Goal: Navigation & Orientation: Find specific page/section

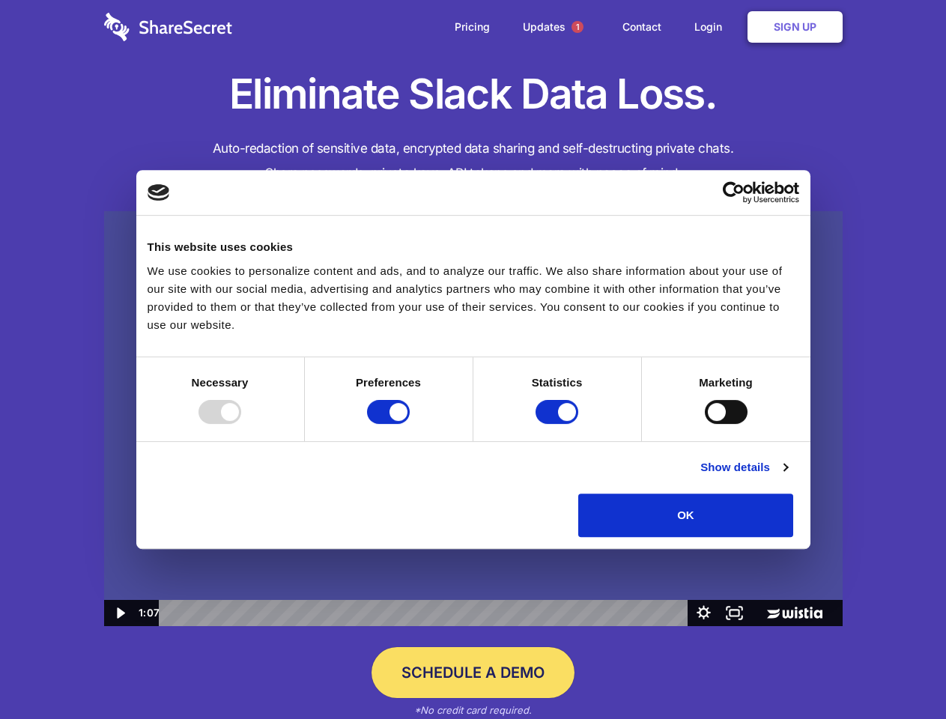
click at [473, 359] on img at bounding box center [473, 419] width 738 height 416
click at [241, 424] on div at bounding box center [219, 412] width 43 height 24
click at [410, 424] on input "Preferences" at bounding box center [388, 412] width 43 height 24
checkbox input "false"
click at [559, 424] on input "Statistics" at bounding box center [556, 412] width 43 height 24
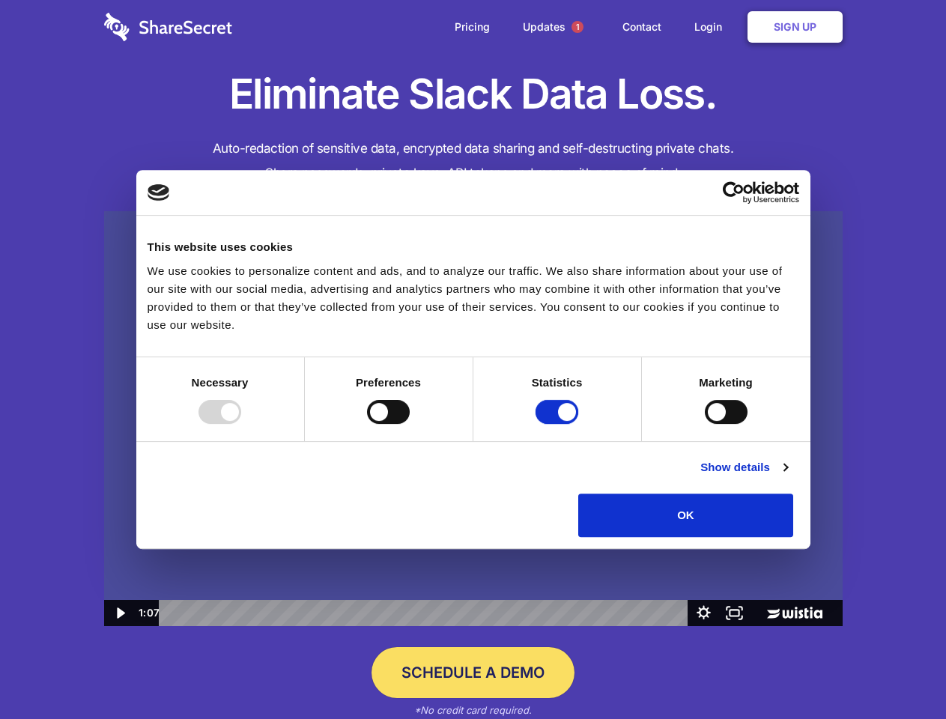
checkbox input "false"
click at [705, 424] on input "Marketing" at bounding box center [726, 412] width 43 height 24
checkbox input "true"
click at [787, 476] on link "Show details" at bounding box center [743, 467] width 87 height 18
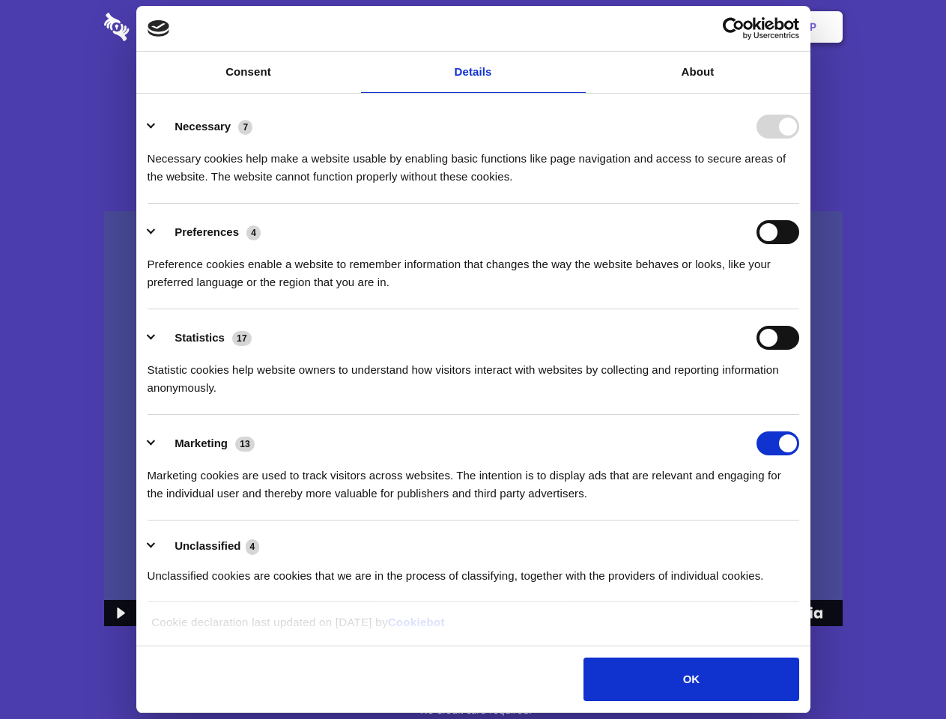
click at [799, 204] on li "Necessary 7 Necessary cookies help make a website usable by enabling basic func…" at bounding box center [474, 151] width 652 height 106
click at [577, 27] on span "1" at bounding box center [577, 27] width 12 height 12
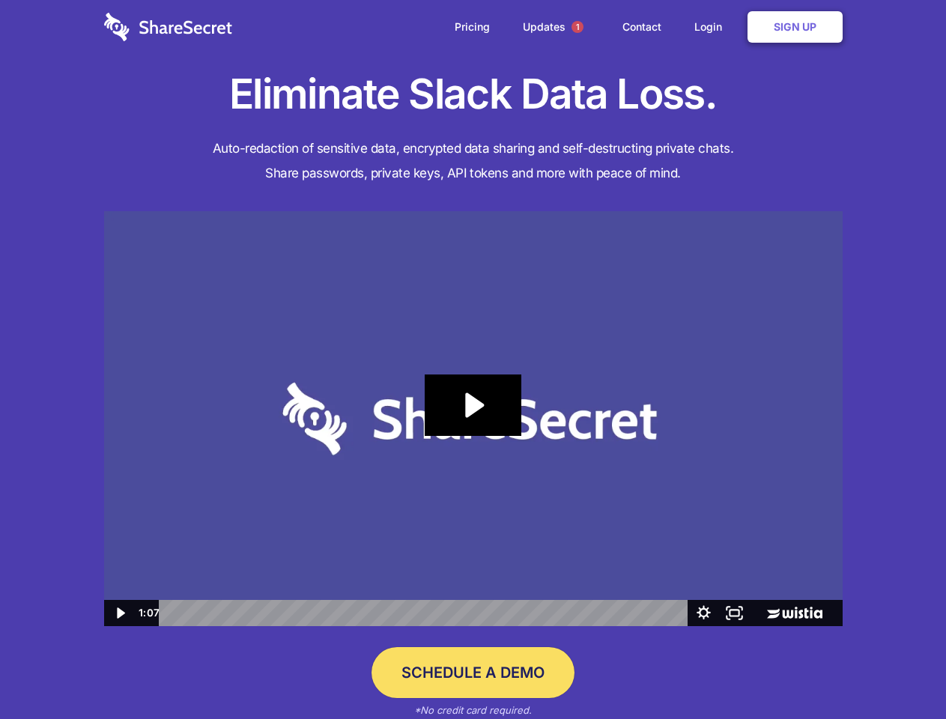
click at [473, 419] on icon "Play Video: Sharesecret Slack Extension" at bounding box center [473, 404] width 96 height 61
